Goal: Information Seeking & Learning: Check status

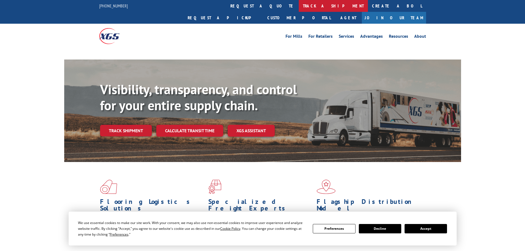
click at [299, 7] on link "track a shipment" at bounding box center [333, 6] width 69 height 12
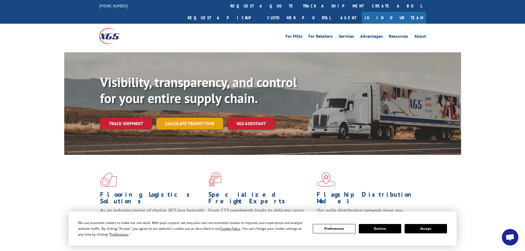
click at [202, 118] on link "Calculate transit time" at bounding box center [189, 124] width 67 height 12
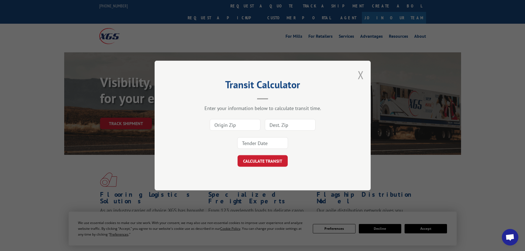
click at [358, 77] on button "Close modal" at bounding box center [361, 75] width 6 height 15
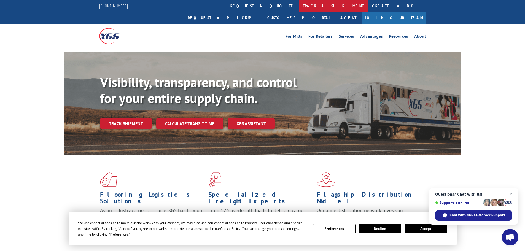
click at [299, 9] on link "track a shipment" at bounding box center [333, 6] width 69 height 12
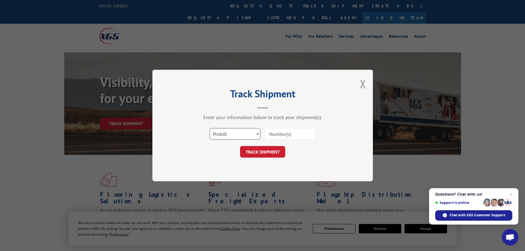
drag, startPoint x: 224, startPoint y: 134, endPoint x: 225, endPoint y: 139, distance: 5.1
click at [224, 134] on select "Select category... Probill BOL PO" at bounding box center [235, 134] width 51 height 12
select select "po"
click at [210, 128] on select "Select category... Probill BOL PO" at bounding box center [235, 134] width 51 height 12
click at [277, 135] on input at bounding box center [290, 134] width 51 height 12
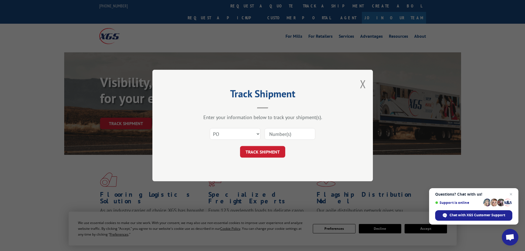
paste input "15500524"
type input "15500524"
click at [261, 147] on button "TRACK SHIPMENT" at bounding box center [262, 152] width 45 height 12
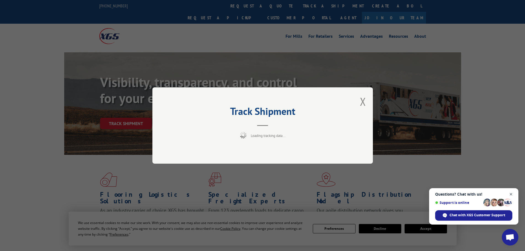
click at [514, 195] on span "Close chat" at bounding box center [511, 194] width 7 height 7
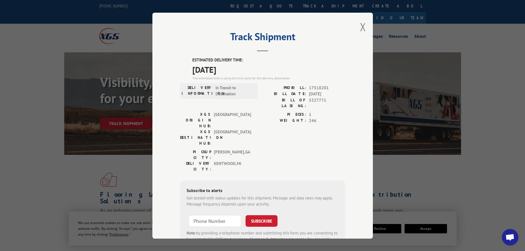
click at [365, 28] on div "Track Shipment ESTIMATED DELIVERY TIME: [DATE] The estimated time is using the …" at bounding box center [262, 126] width 221 height 226
click at [362, 27] on button "Close modal" at bounding box center [363, 27] width 6 height 15
